Goal: Task Accomplishment & Management: Manage account settings

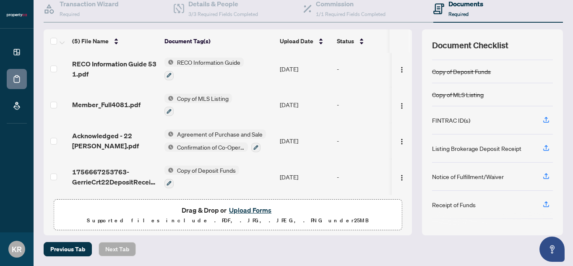
scroll to position [84, 0]
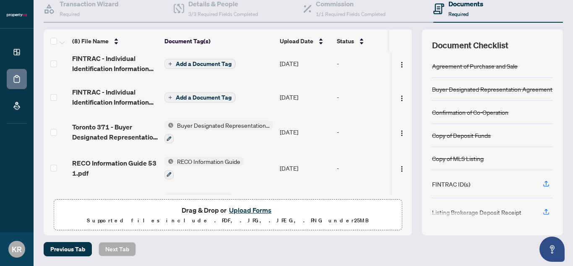
click at [191, 62] on span "Add a Document Tag" at bounding box center [204, 64] width 56 height 6
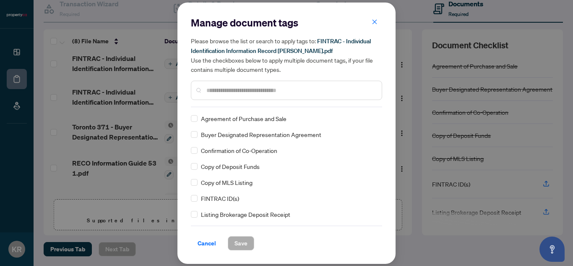
click at [254, 90] on input "text" at bounding box center [291, 90] width 169 height 9
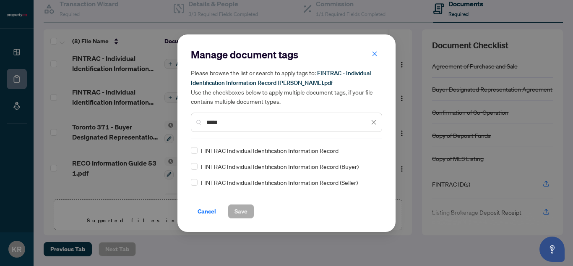
type input "*****"
click at [246, 210] on span "Save" at bounding box center [241, 210] width 13 height 13
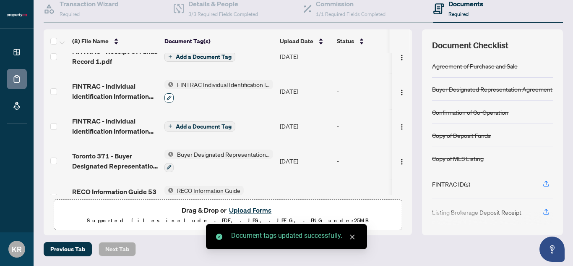
scroll to position [0, 0]
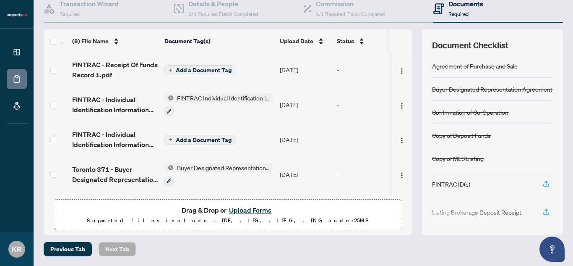
click at [170, 136] on button "Add a Document Tag" at bounding box center [200, 140] width 71 height 10
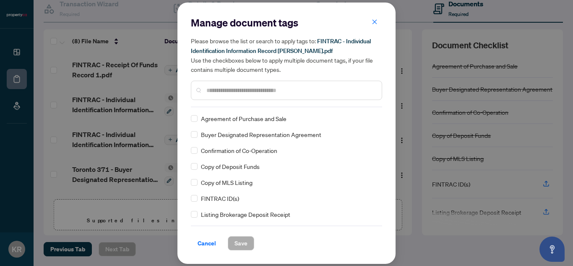
click at [242, 94] on div at bounding box center [286, 90] width 191 height 19
click at [245, 90] on input "text" at bounding box center [291, 90] width 169 height 9
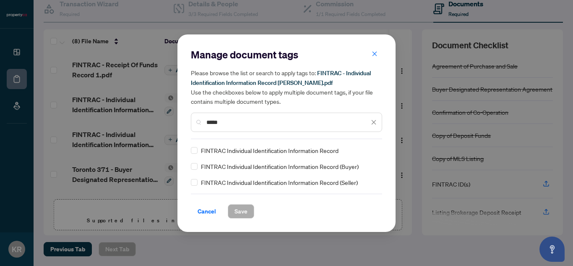
type input "*****"
click at [238, 214] on span "Save" at bounding box center [241, 210] width 13 height 13
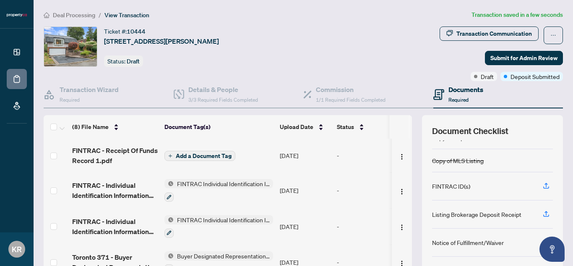
click at [169, 156] on icon "plus" at bounding box center [170, 156] width 4 height 4
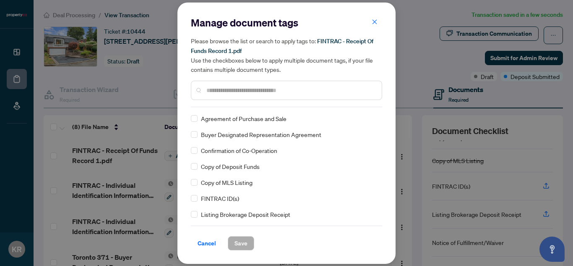
click at [253, 88] on input "text" at bounding box center [291, 90] width 169 height 9
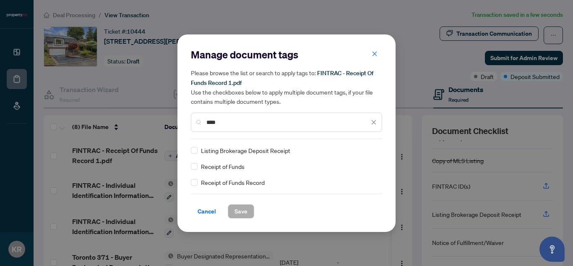
type input "****"
click at [238, 187] on div "Manage document tags Please browse the list or search to apply tags to: FINTRAC…" at bounding box center [286, 133] width 191 height 170
click at [244, 211] on span "Save" at bounding box center [241, 210] width 13 height 13
